Goal: Contribute content

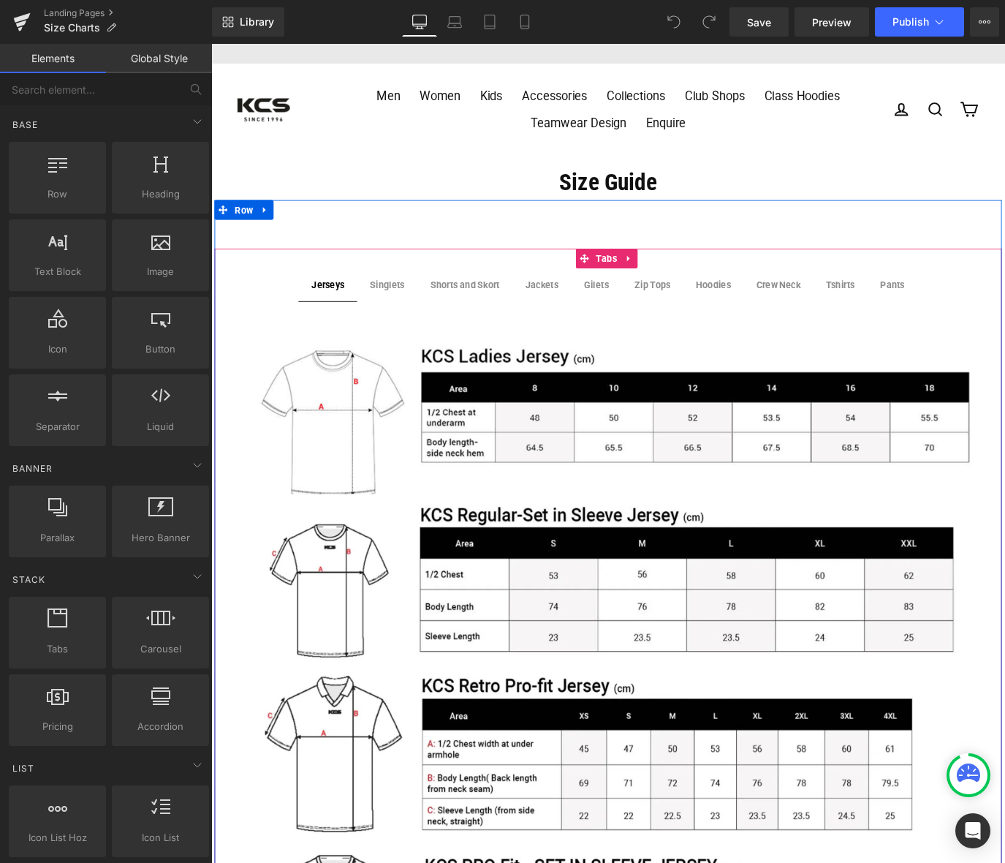
click at [702, 314] on b "Zip Tops" at bounding box center [703, 312] width 40 height 12
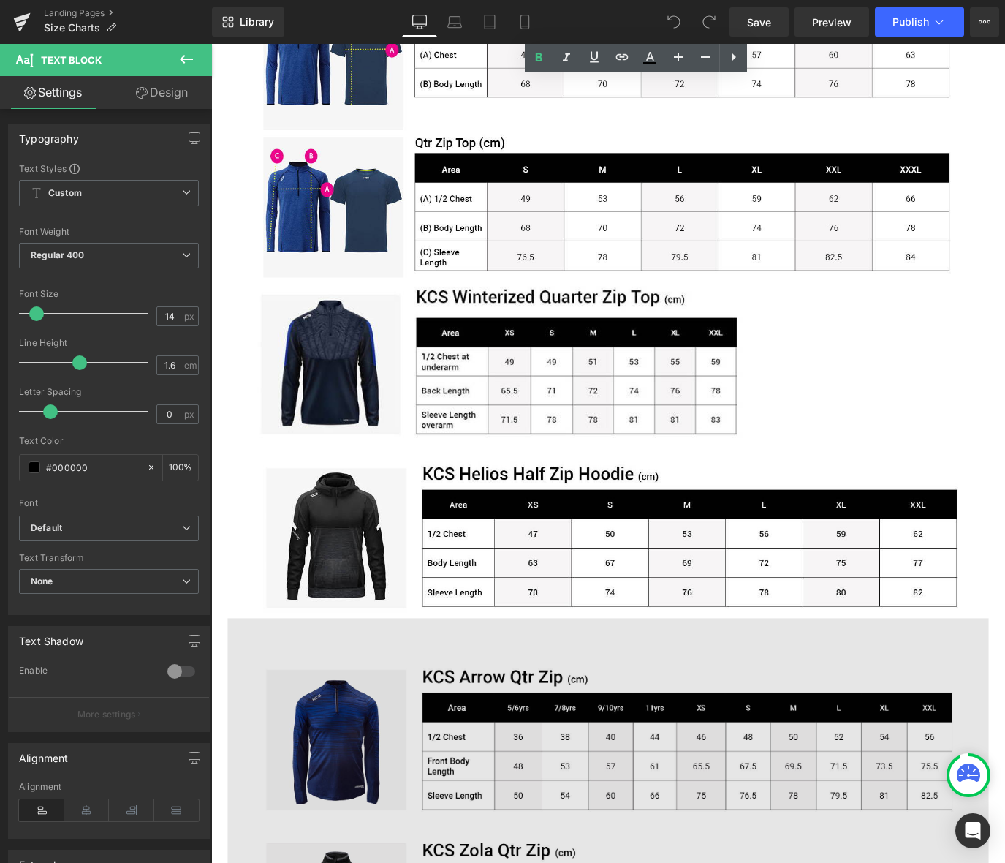
scroll to position [439, 0]
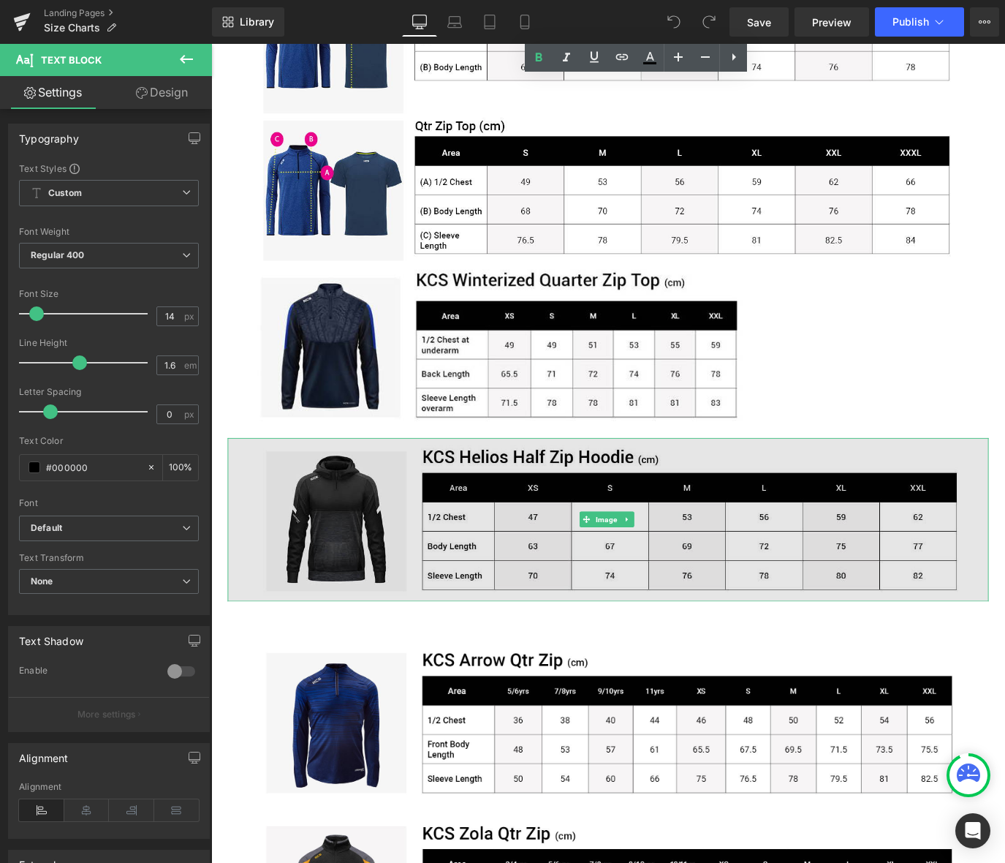
click at [737, 559] on img at bounding box center [654, 574] width 848 height 182
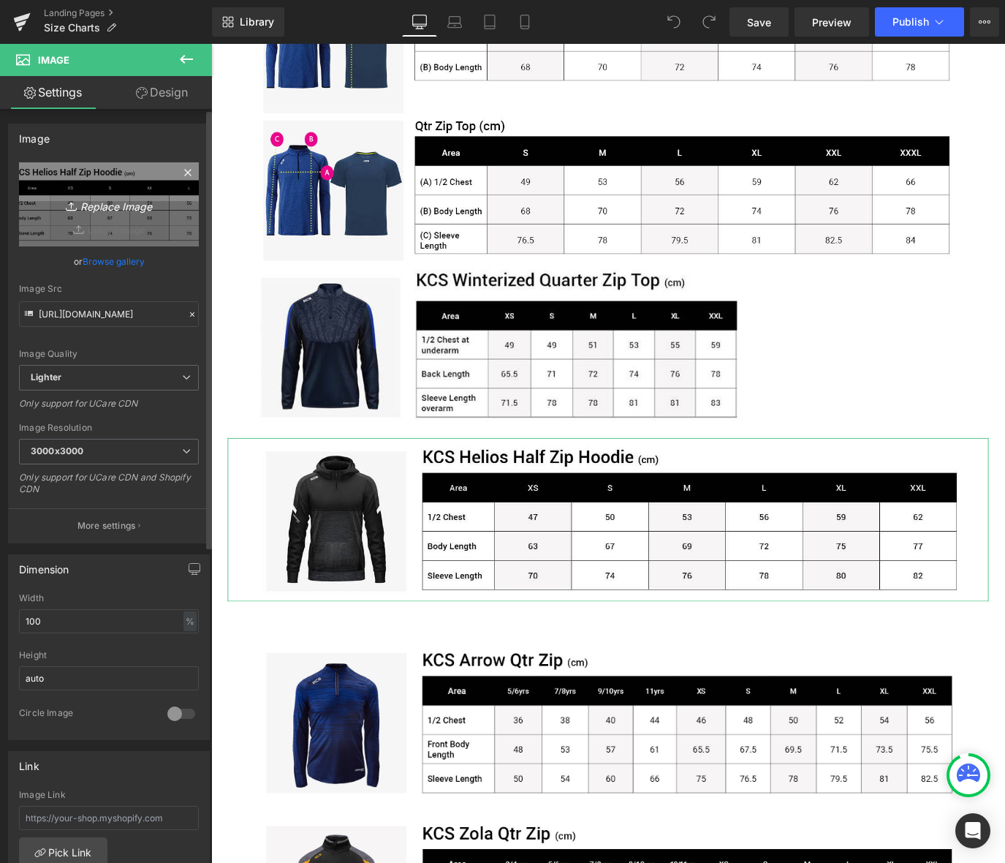
click at [105, 197] on icon "Replace Image" at bounding box center [108, 204] width 117 height 18
type input "C:\fakepath\helios hoodie size guide.jpg"
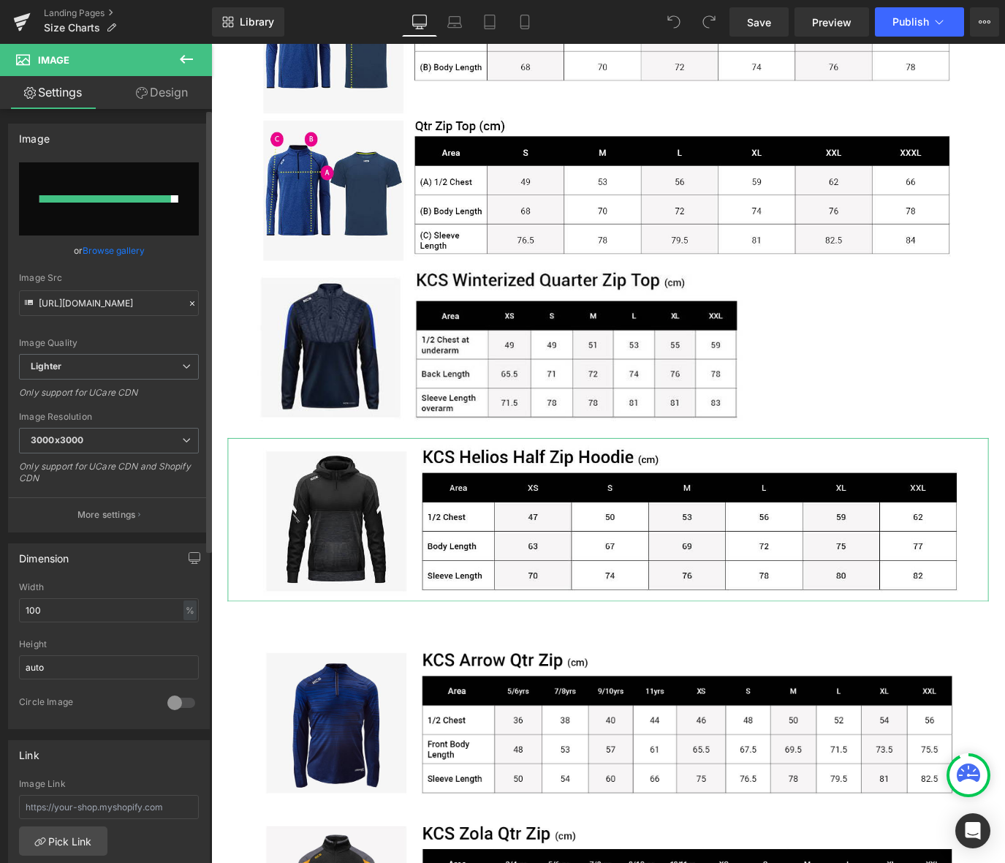
type input "[URL][DOMAIN_NAME]"
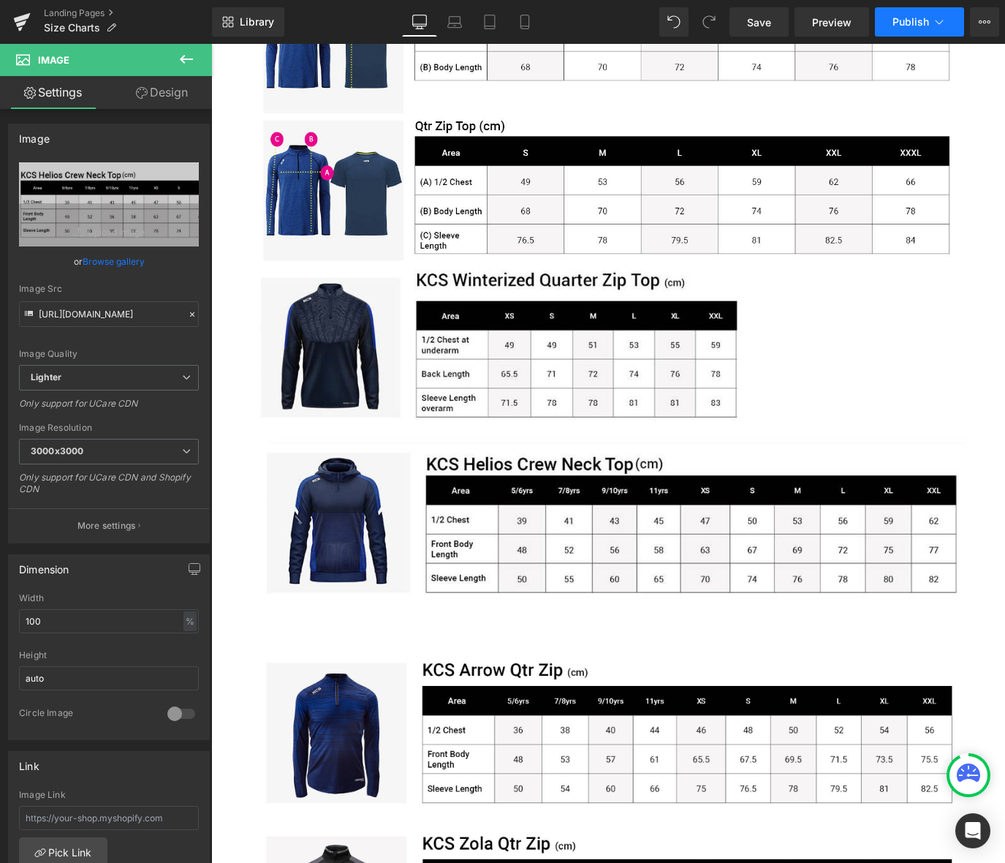
click at [921, 18] on span "Publish" at bounding box center [911, 22] width 37 height 12
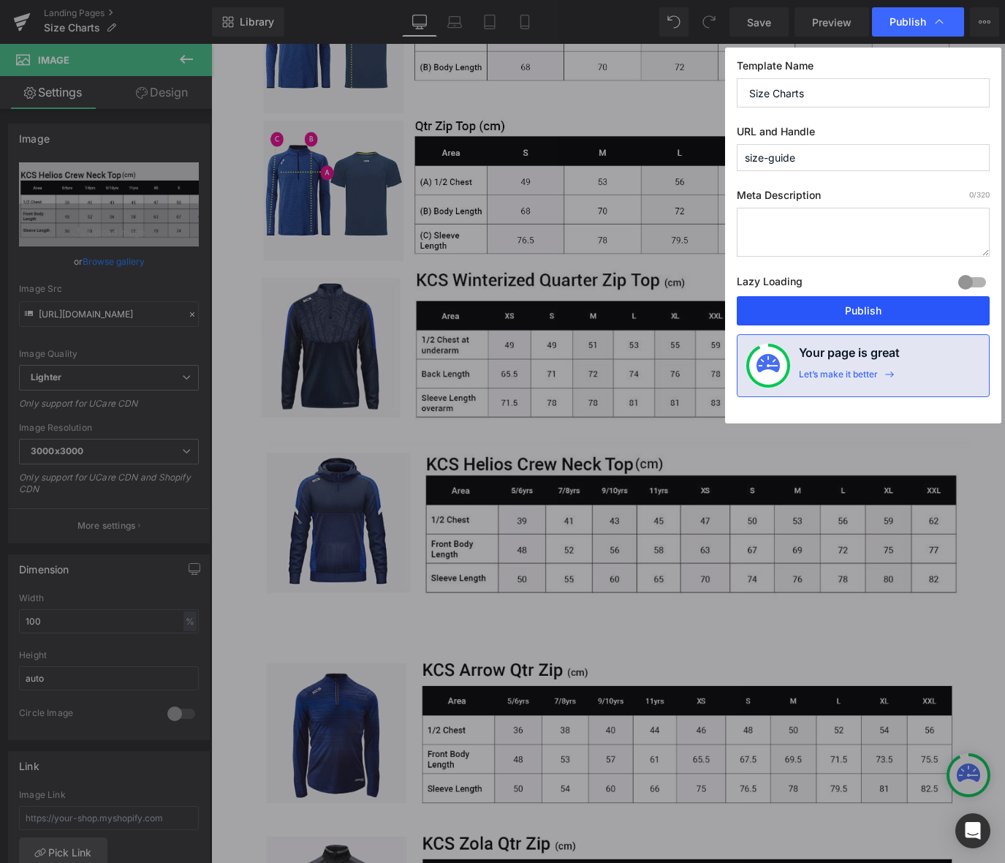
click at [876, 306] on button "Publish" at bounding box center [863, 310] width 253 height 29
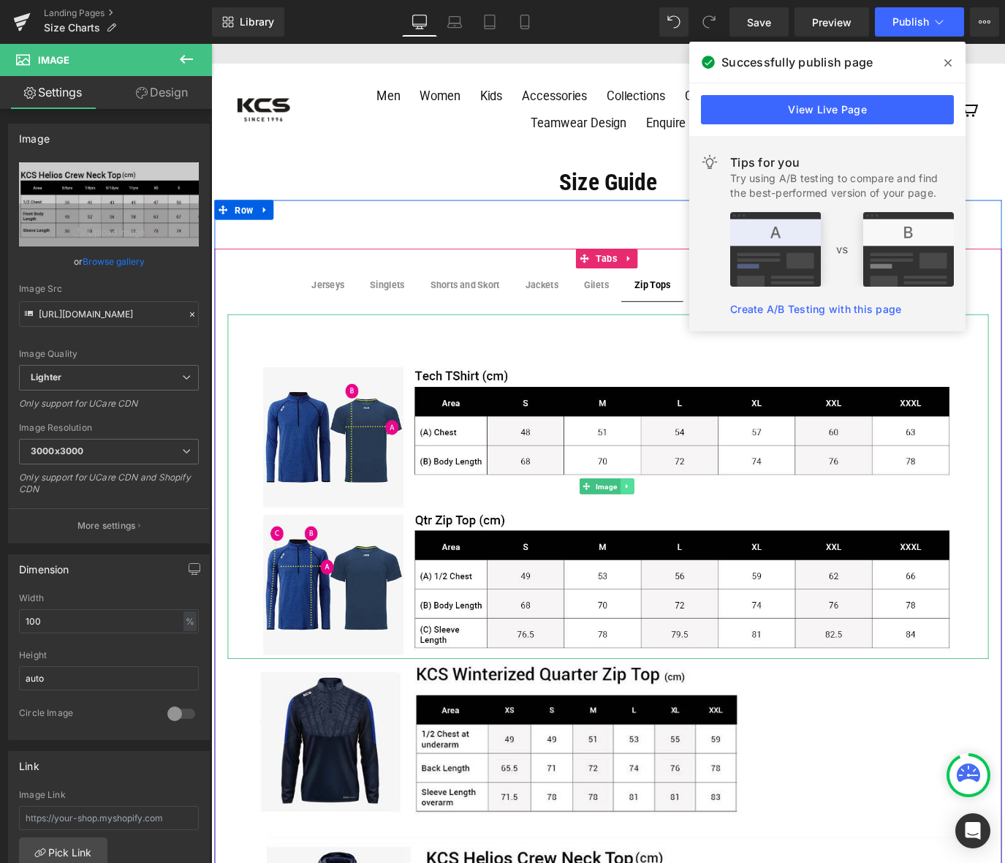
click at [674, 534] on link at bounding box center [674, 537] width 15 height 18
click at [648, 536] on icon at bounding box center [652, 537] width 8 height 8
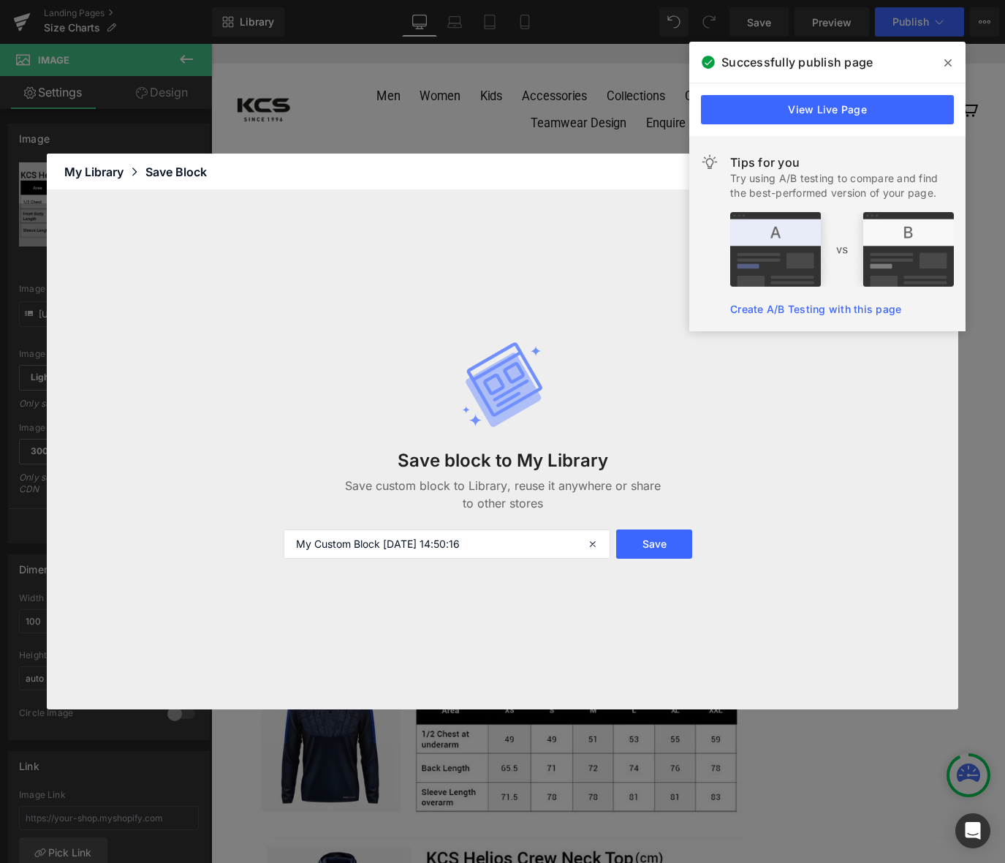
click at [751, 485] on div "Save block to My Library Save custom block to Library, reuse it anywhere or sha…" at bounding box center [503, 449] width 912 height 519
click at [952, 62] on span at bounding box center [947, 62] width 23 height 23
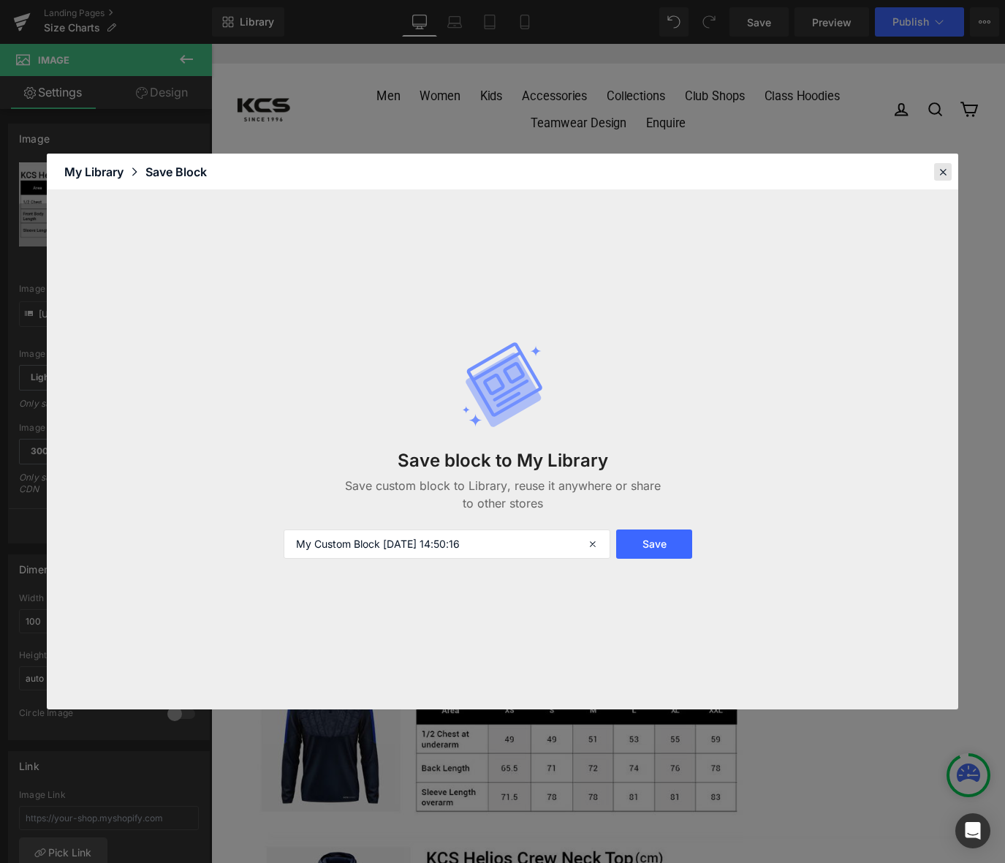
click at [939, 170] on icon at bounding box center [942, 171] width 13 height 13
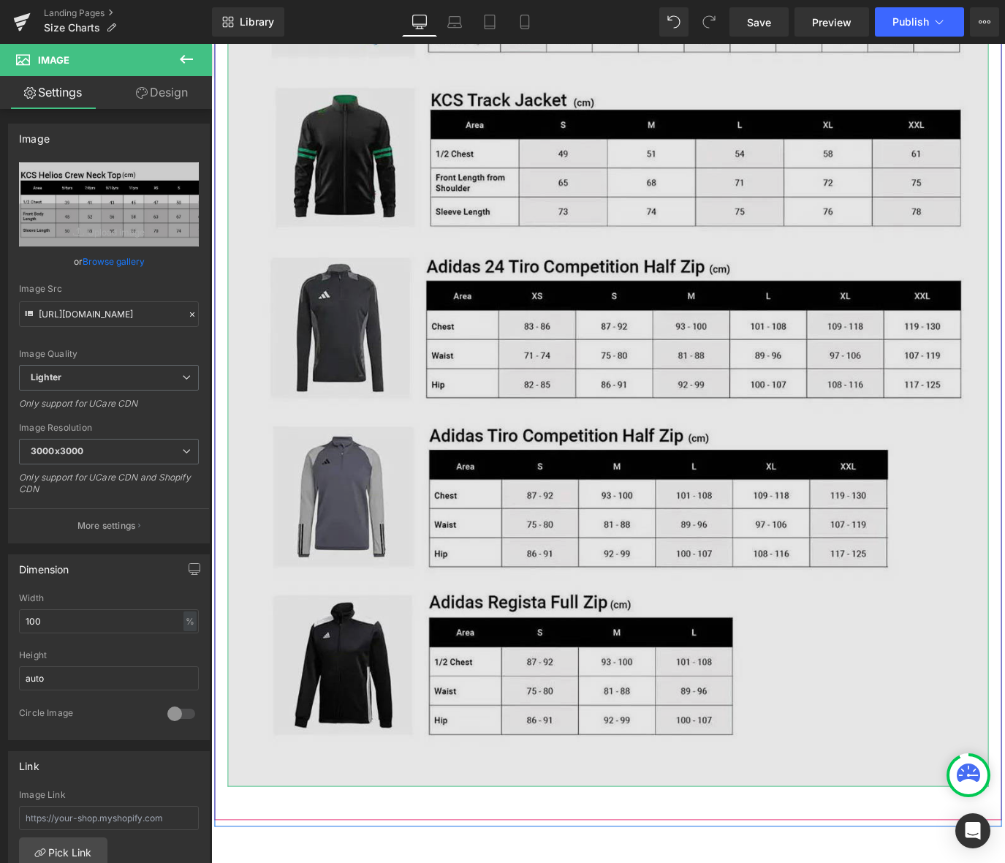
scroll to position [3874, 0]
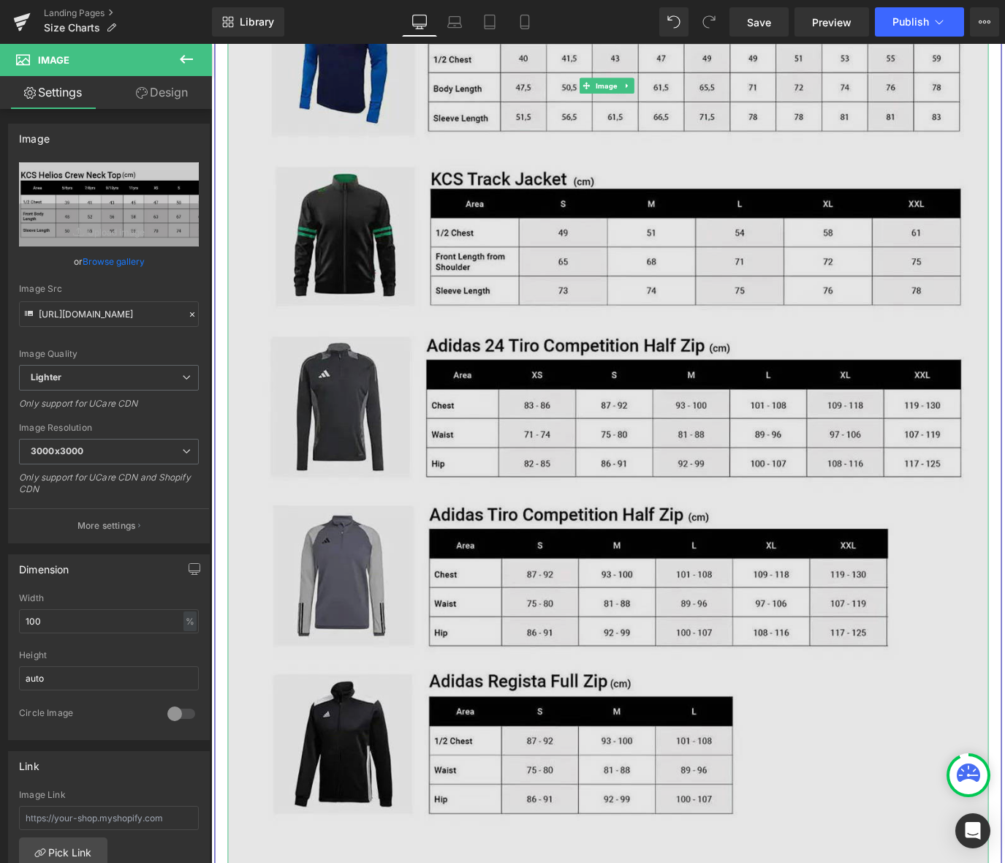
click at [637, 488] on img at bounding box center [654, 91] width 848 height 1736
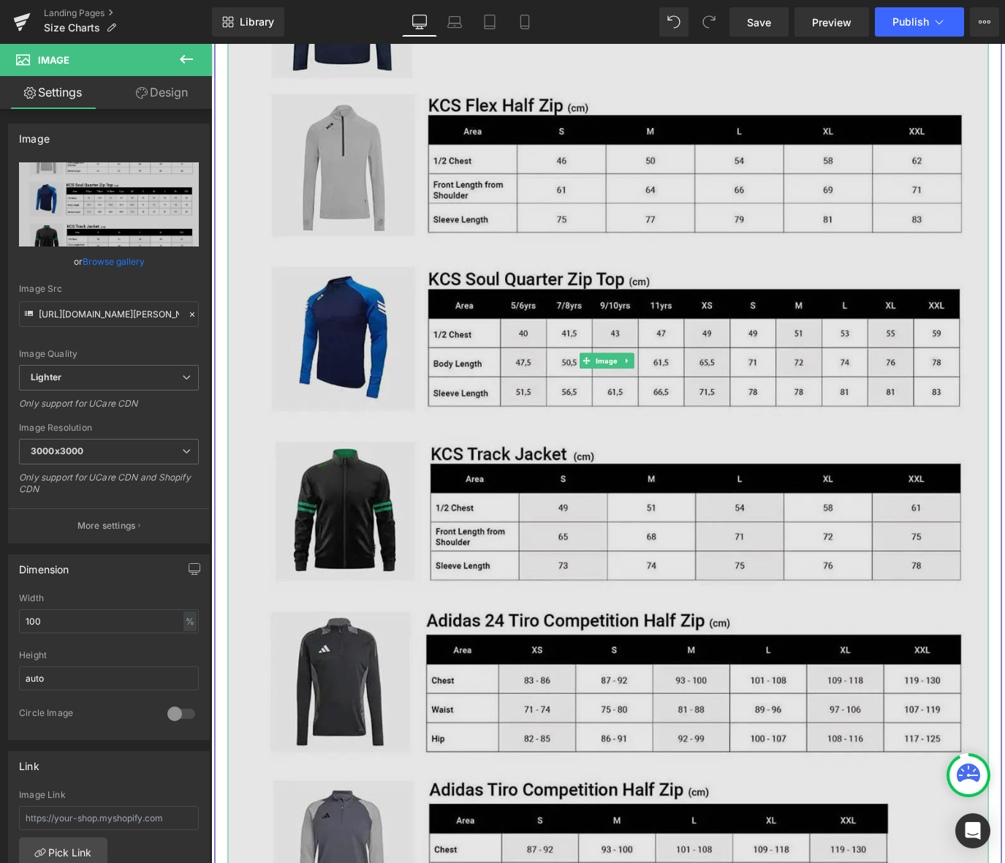
scroll to position [3582, 0]
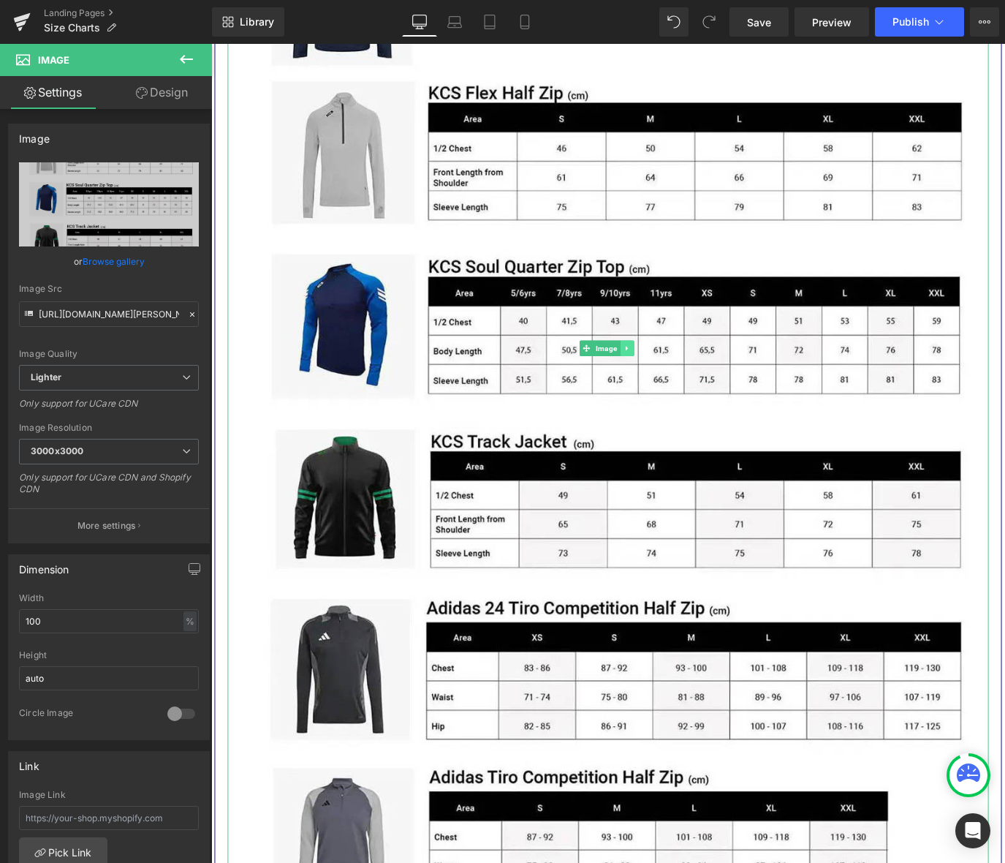
click at [674, 379] on icon at bounding box center [674, 383] width 8 height 9
click at [663, 379] on icon at bounding box center [667, 383] width 8 height 8
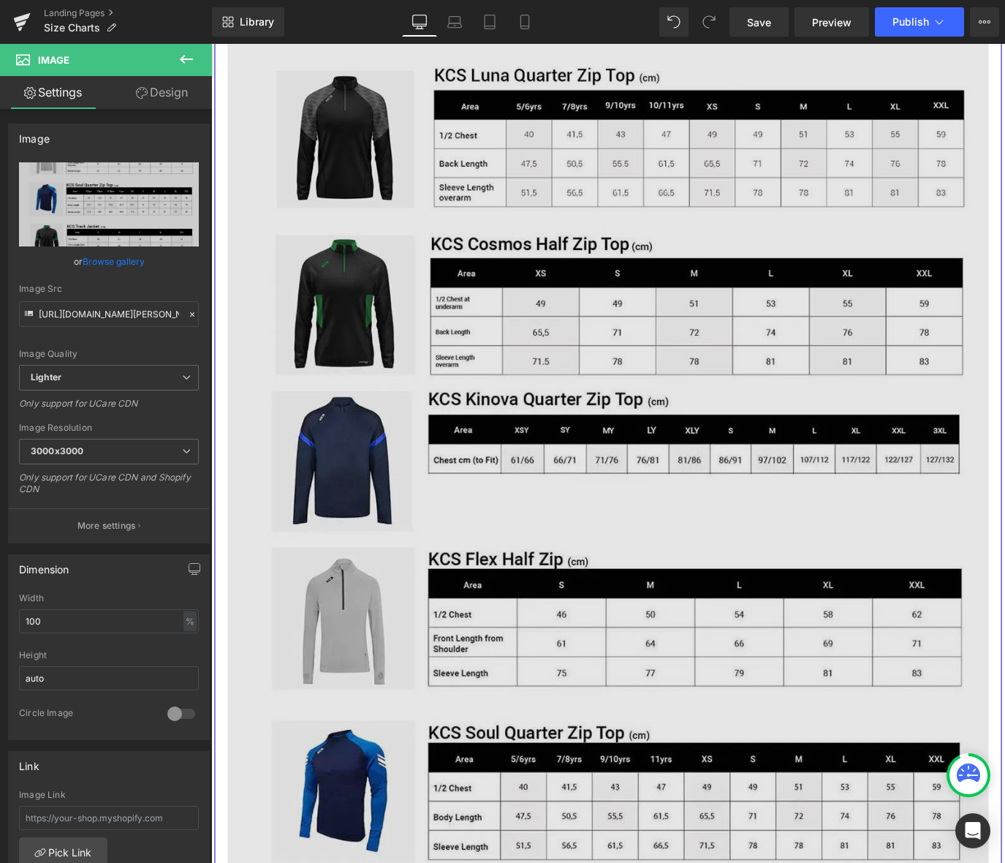
scroll to position [4711, 0]
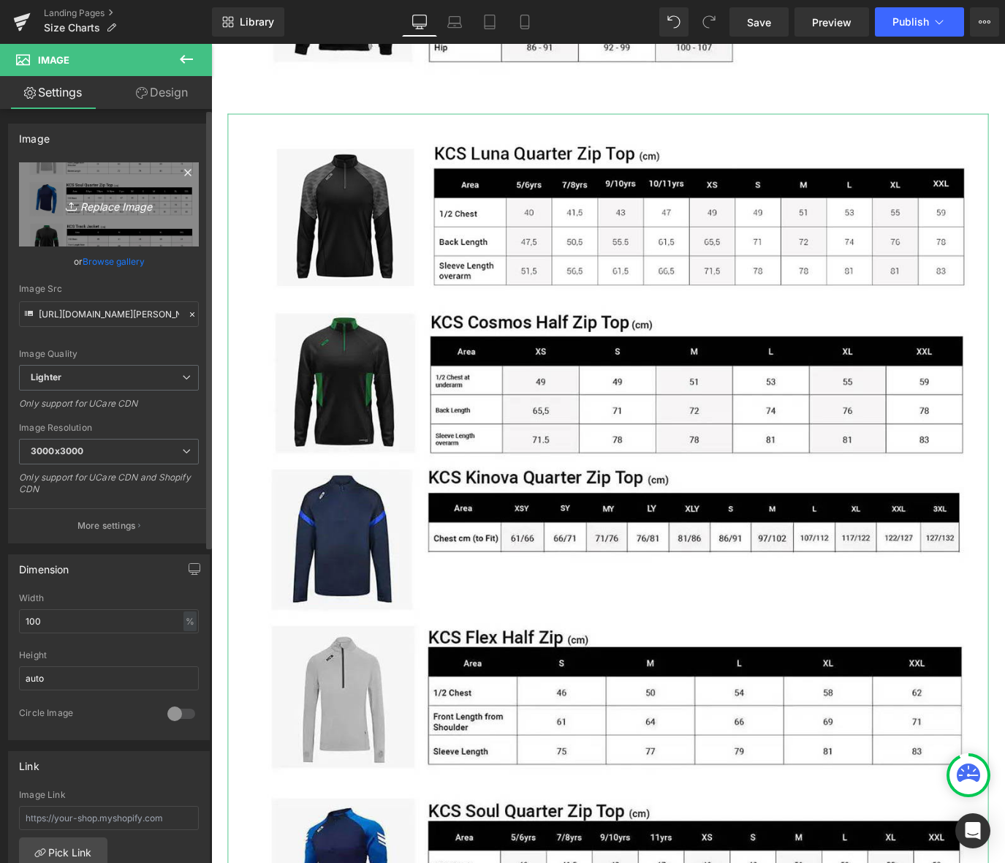
click at [130, 202] on icon "Replace Image" at bounding box center [108, 204] width 117 height 18
type input "C:\fakepath\KCS Size guides pack.png"
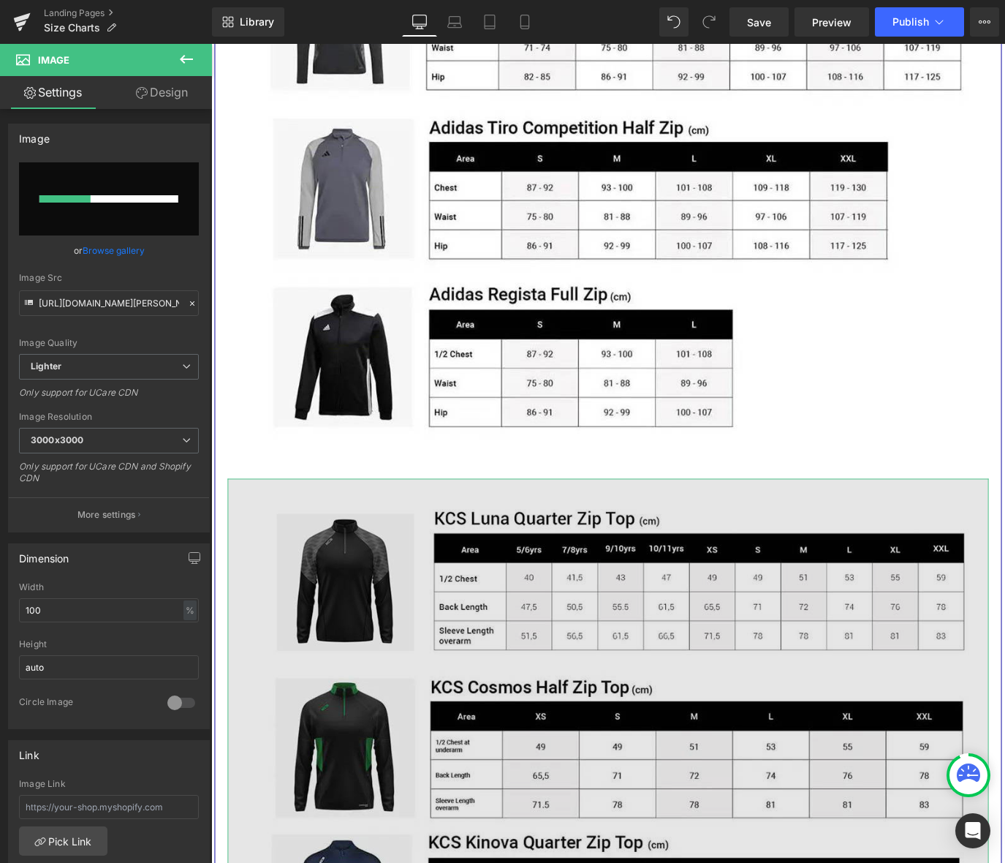
scroll to position [4273, 0]
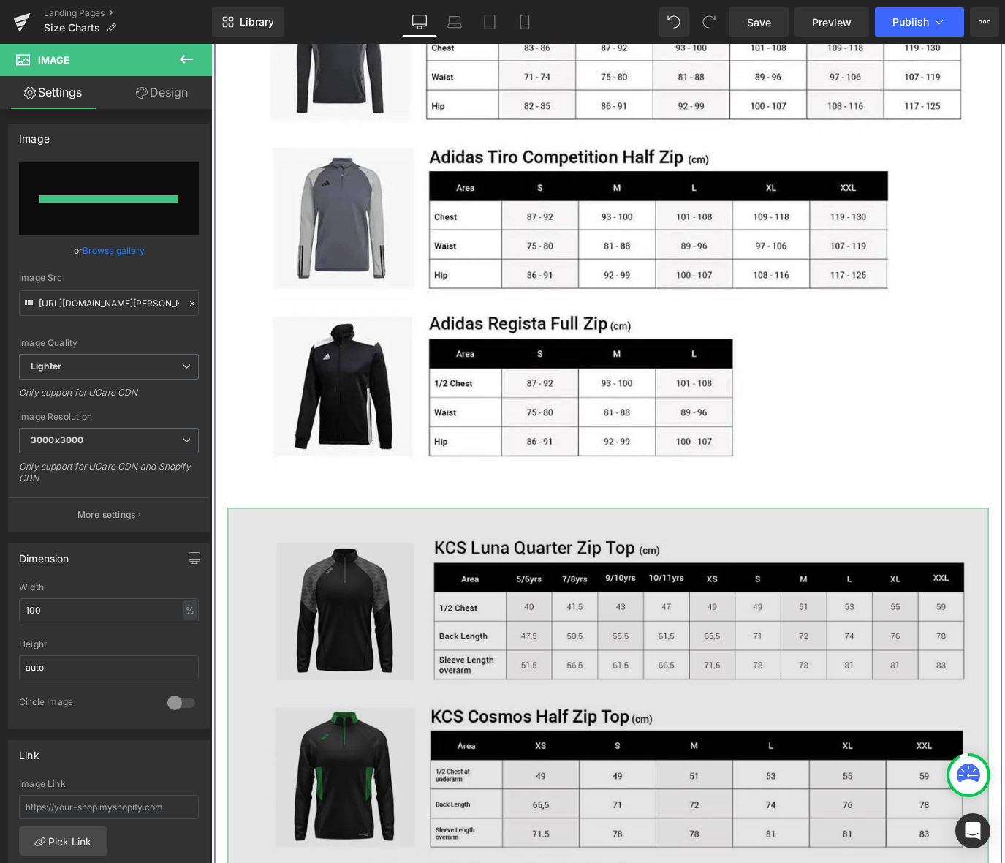
type input "[URL][DOMAIN_NAME]"
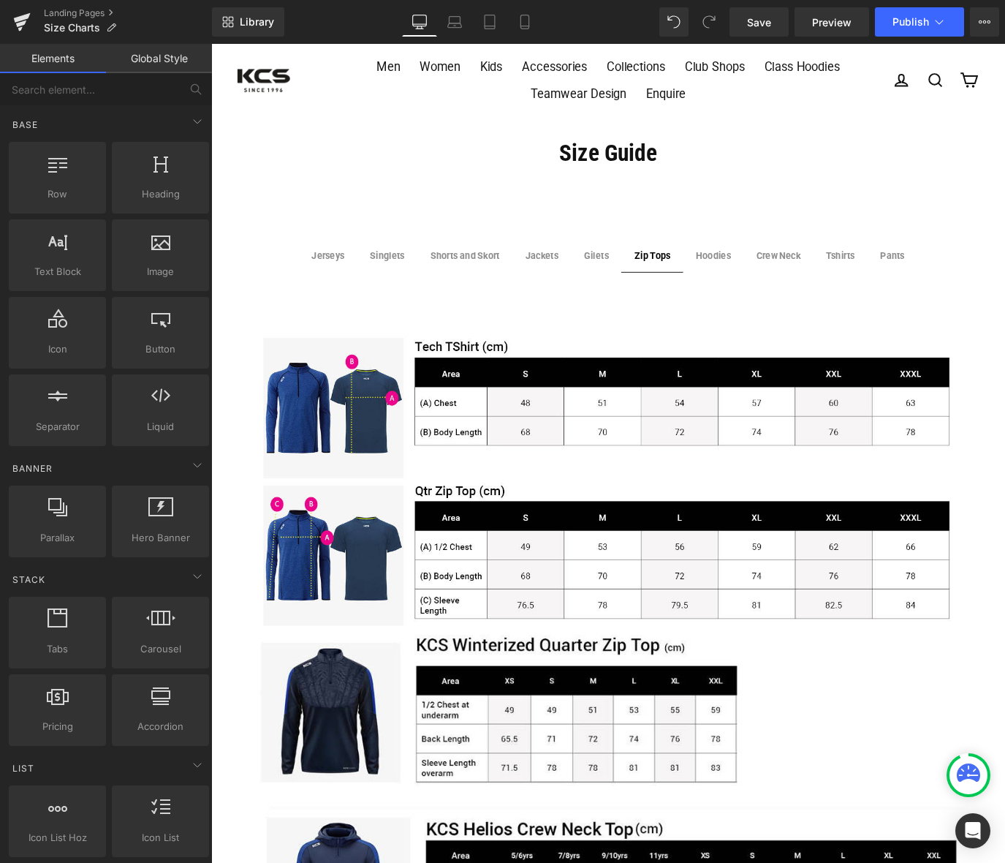
scroll to position [0, 0]
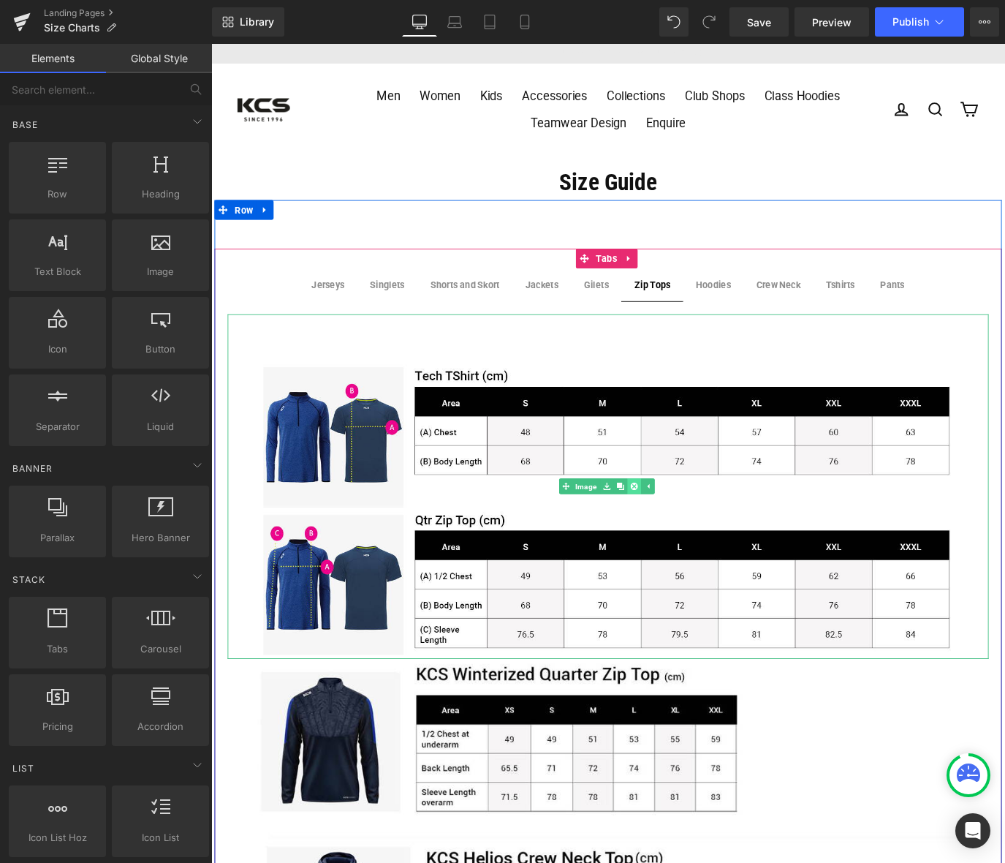
click at [678, 533] on icon at bounding box center [682, 537] width 8 height 8
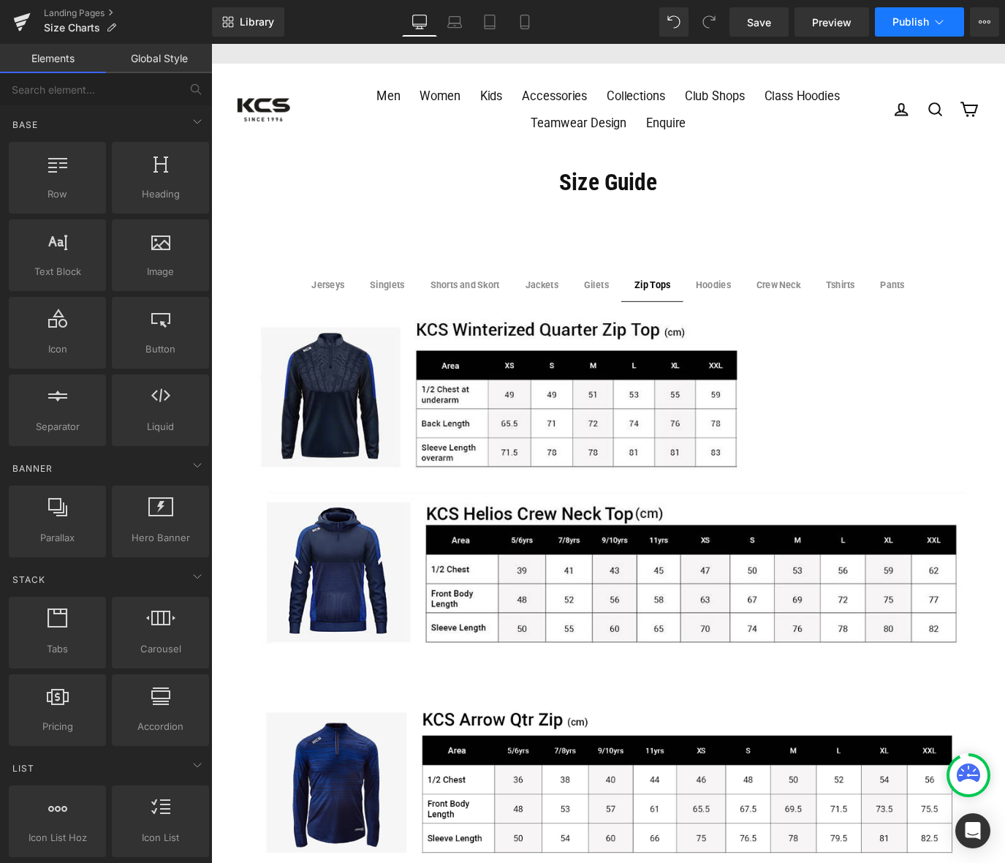
click at [919, 24] on span "Publish" at bounding box center [911, 22] width 37 height 12
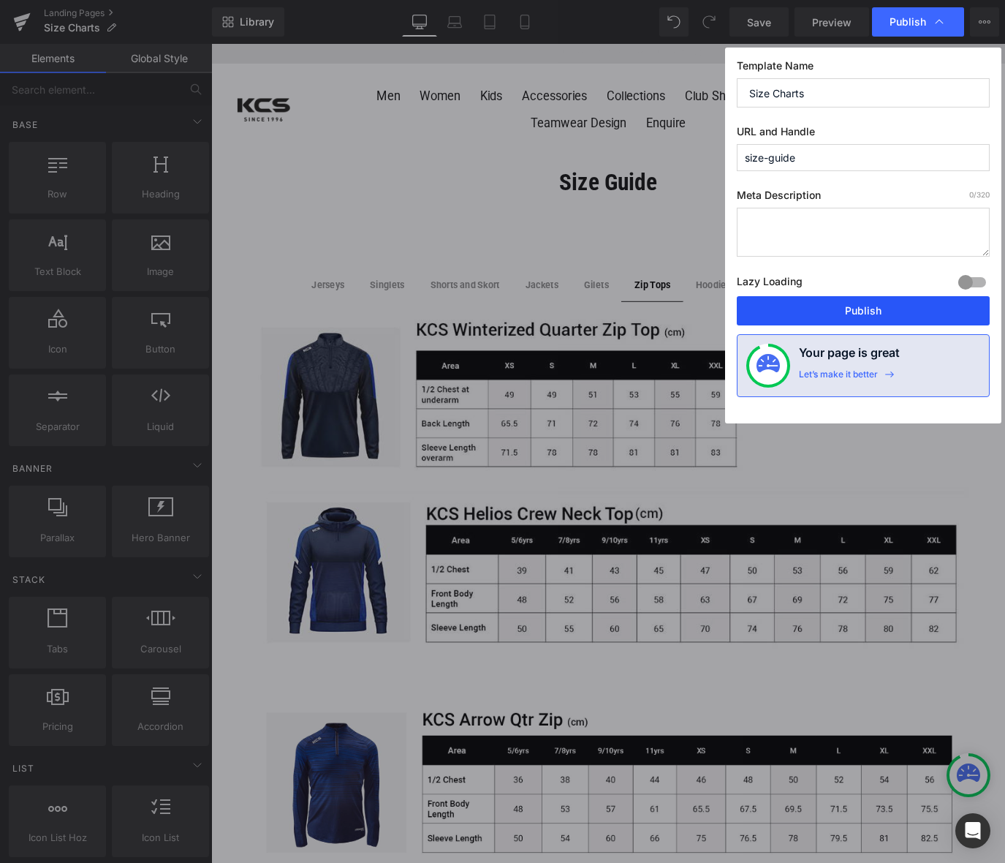
click at [877, 309] on button "Publish" at bounding box center [863, 310] width 253 height 29
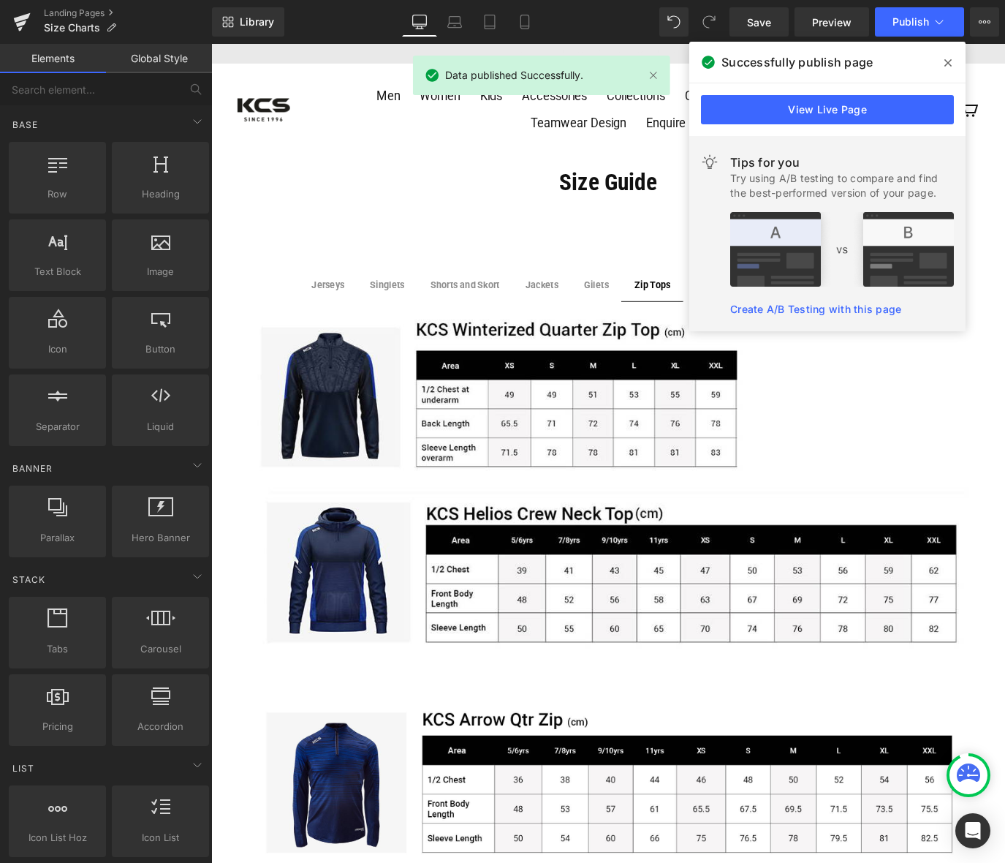
click at [950, 67] on icon at bounding box center [947, 63] width 7 height 12
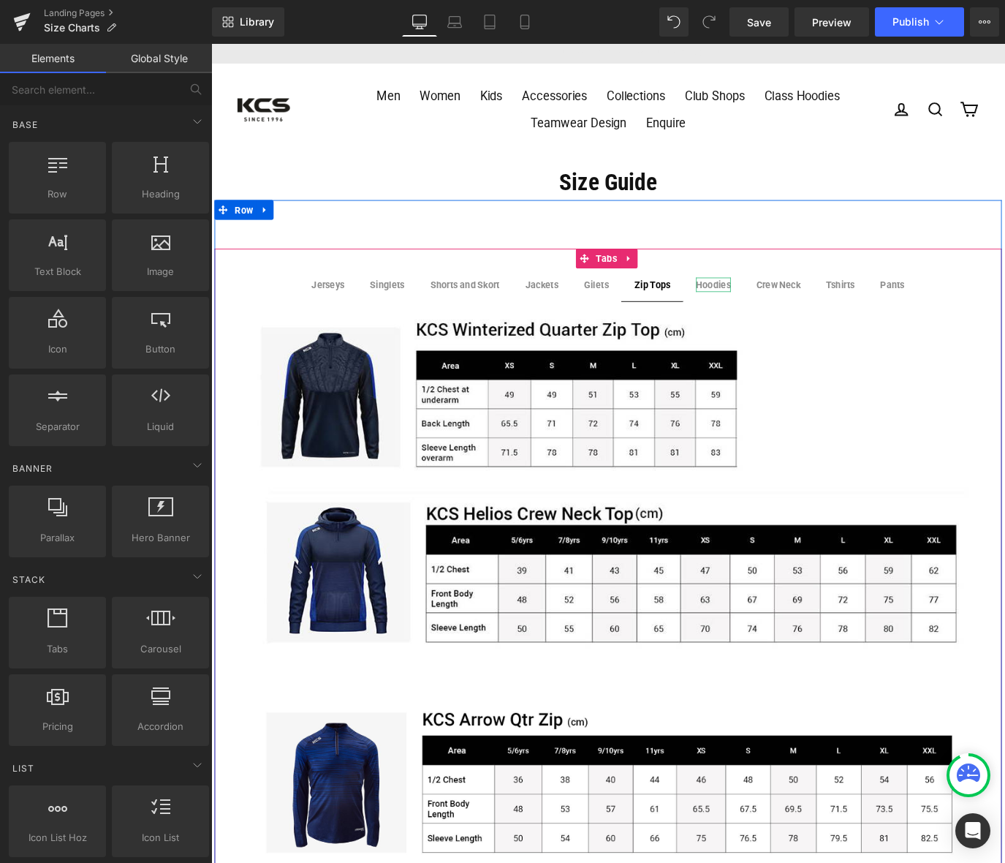
click at [767, 311] on strong "Hoodies" at bounding box center [770, 312] width 39 height 12
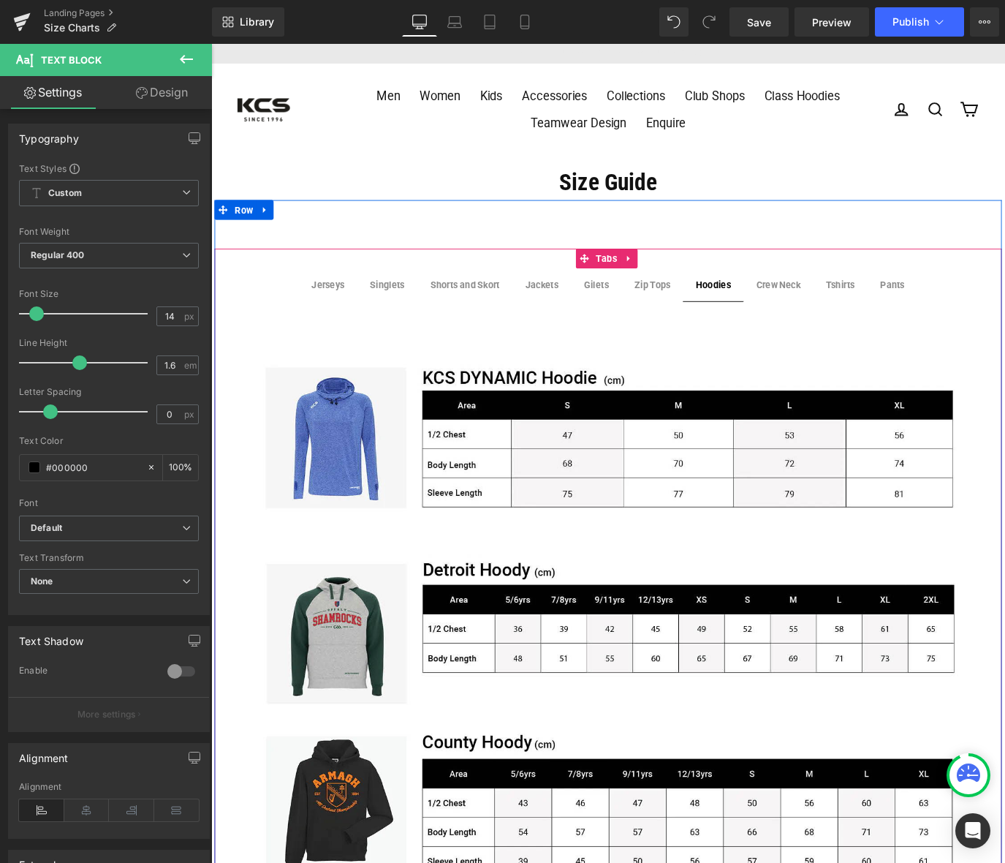
drag, startPoint x: 856, startPoint y: 305, endPoint x: 849, endPoint y: 308, distance: 7.5
click at [856, 304] on div "Crew Neck Text Block" at bounding box center [843, 312] width 49 height 16
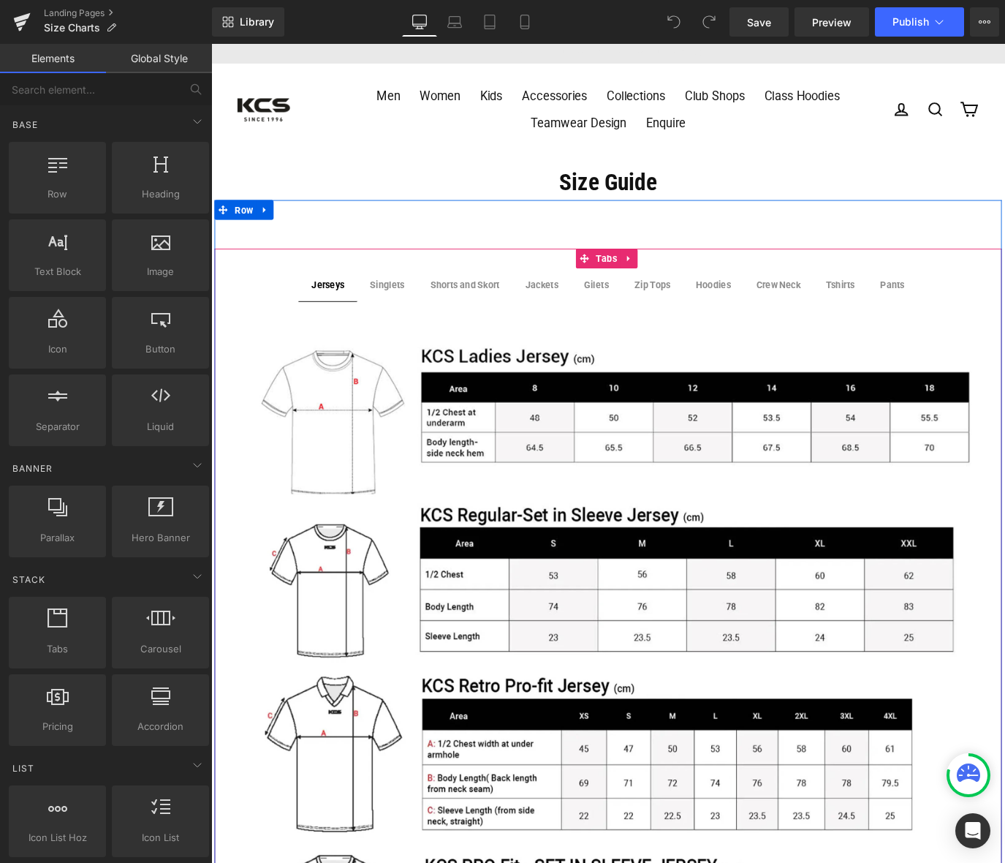
click at [706, 314] on b "Zip Tops" at bounding box center [703, 312] width 40 height 12
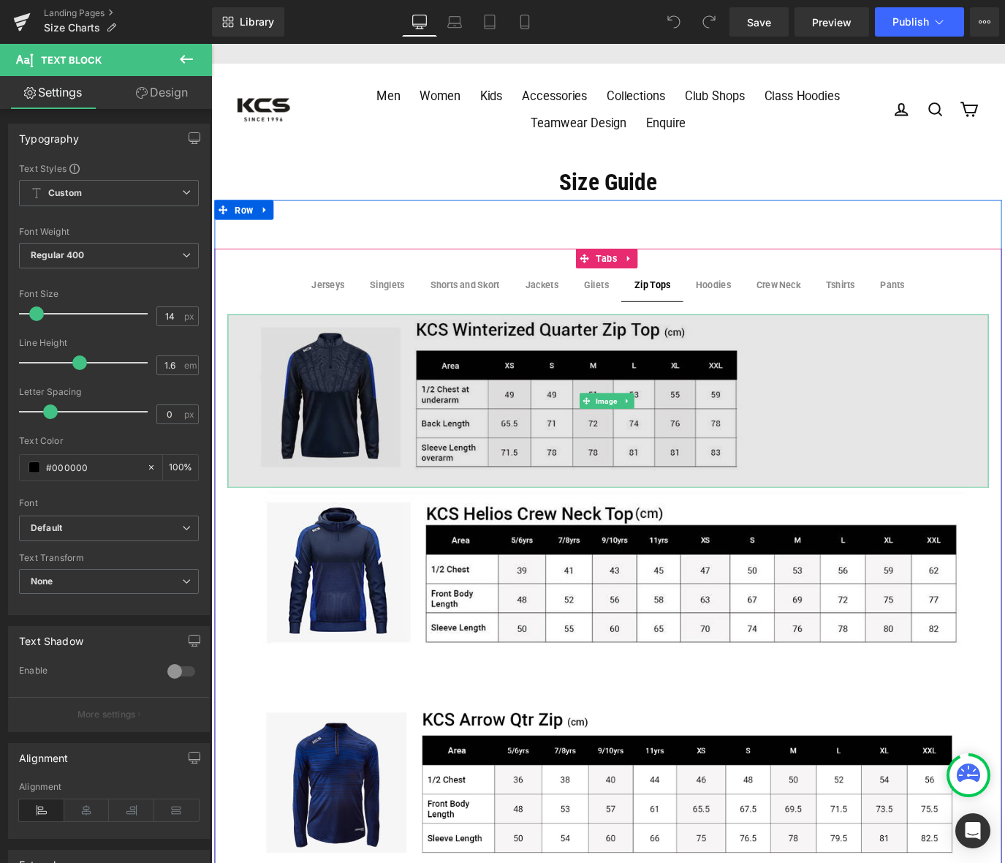
click at [732, 398] on img at bounding box center [654, 441] width 848 height 193
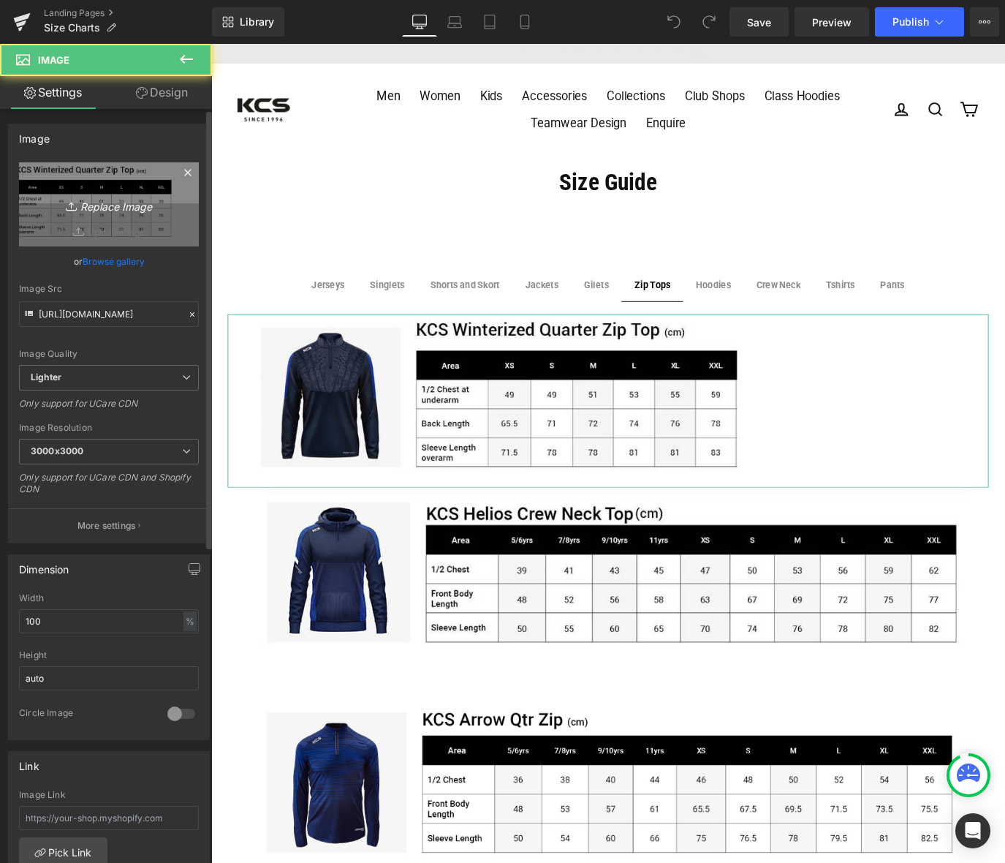
click at [110, 205] on icon "Replace Image" at bounding box center [108, 204] width 117 height 18
type input "C:\fakepath\winterized size guide.jpg"
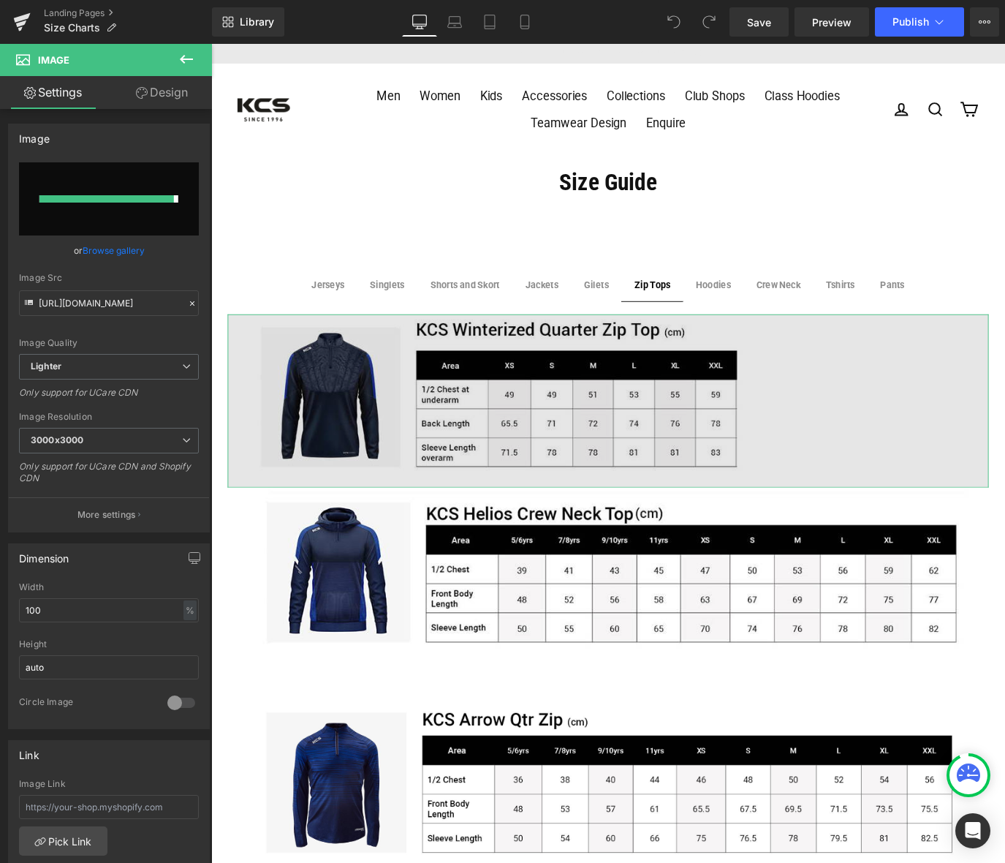
type input "https://ucarecdn.com/ec2a1044-71e2-42fb-9d8d-141025e59b5e/-/format/auto/-/previ…"
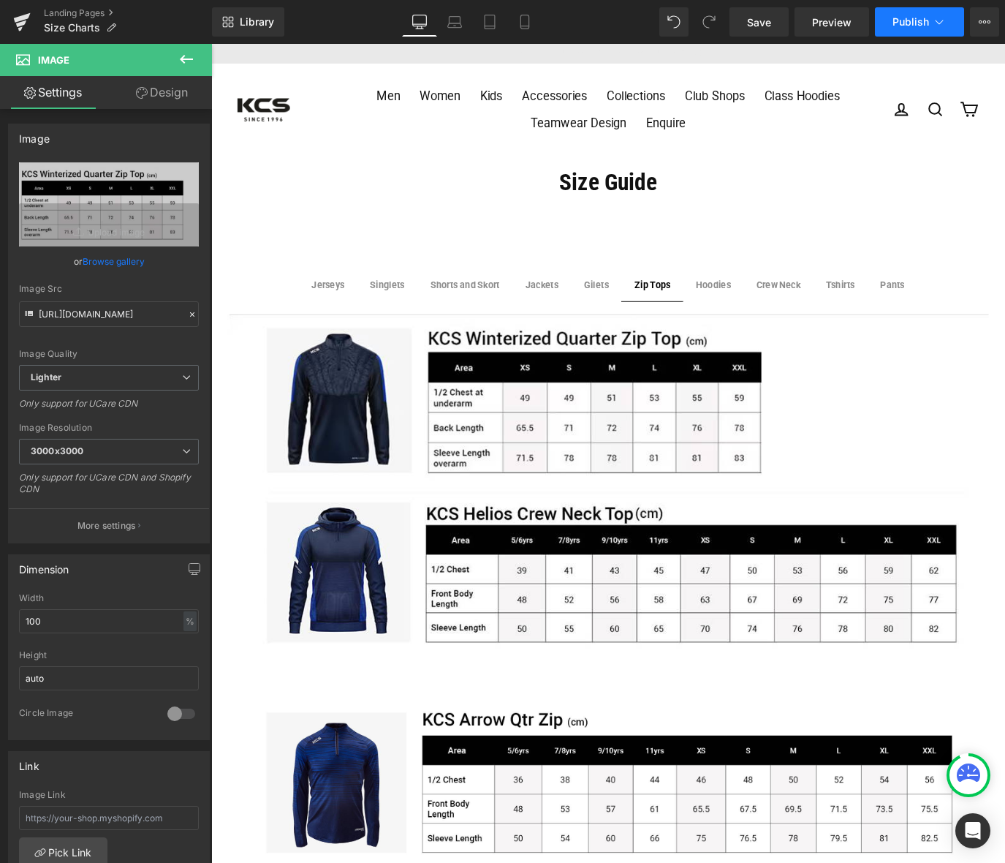
click at [941, 23] on icon at bounding box center [939, 22] width 15 height 15
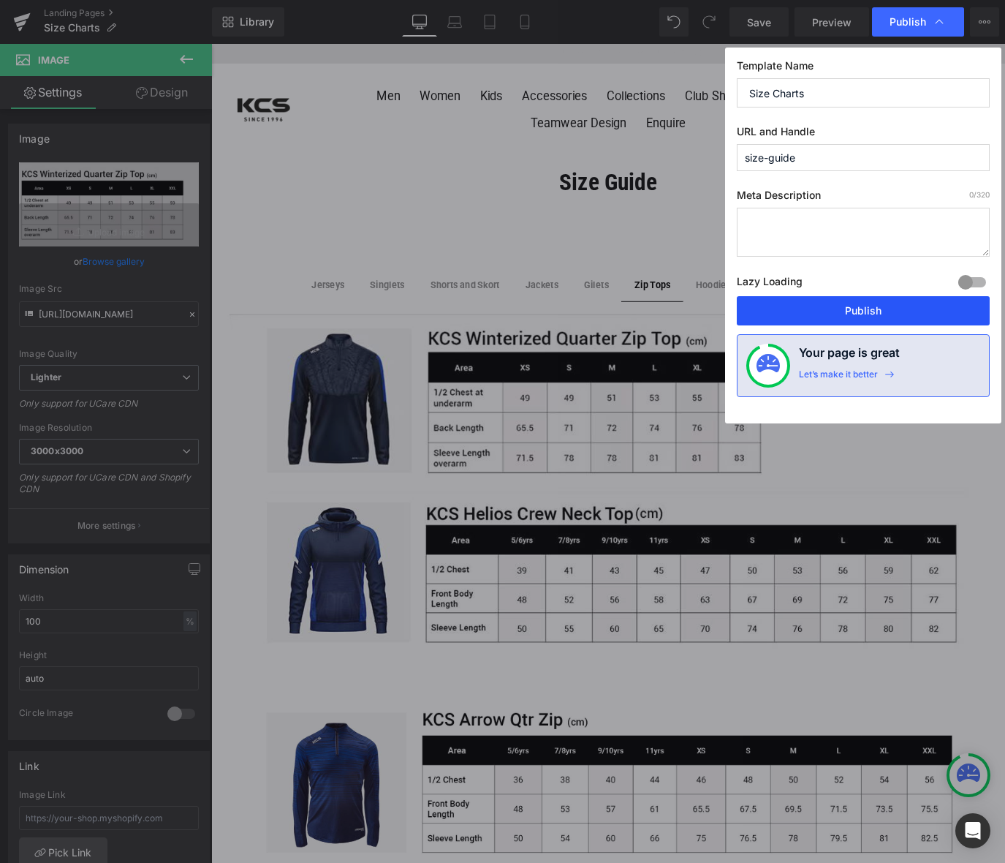
click at [898, 306] on button "Publish" at bounding box center [863, 310] width 253 height 29
